Goal: Information Seeking & Learning: Learn about a topic

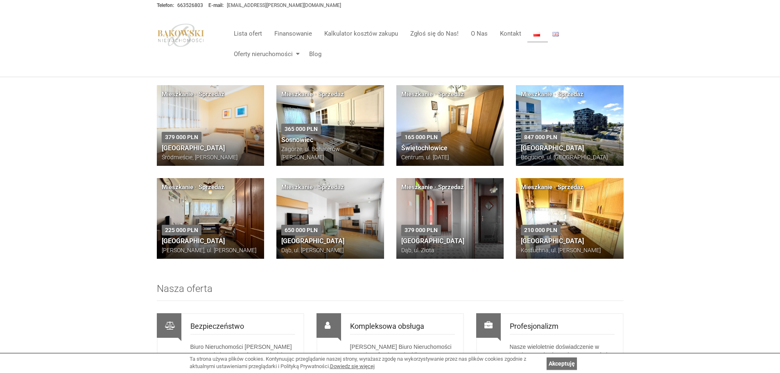
scroll to position [545, 0]
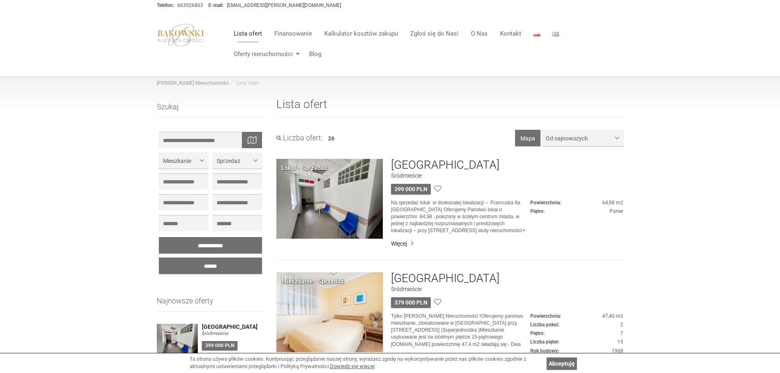
click at [180, 35] on img at bounding box center [181, 35] width 48 height 24
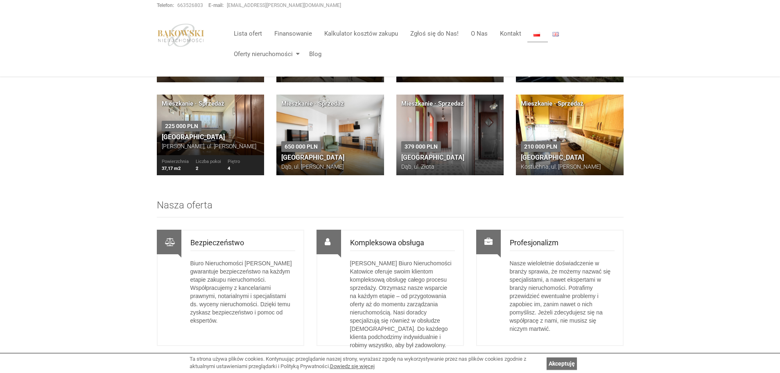
scroll to position [532, 0]
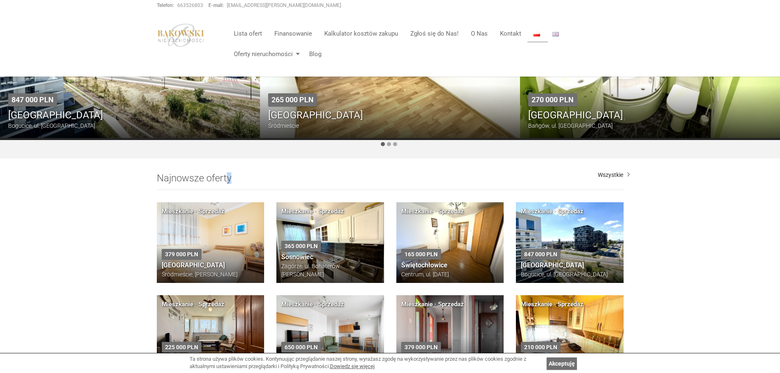
drag, startPoint x: 226, startPoint y: 175, endPoint x: 479, endPoint y: 173, distance: 252.7
click at [479, 173] on h2 "Najnowsze oferty" at bounding box center [390, 181] width 467 height 17
click at [186, 180] on h2 "Najnowsze oferty" at bounding box center [390, 181] width 467 height 17
